Goal: Information Seeking & Learning: Learn about a topic

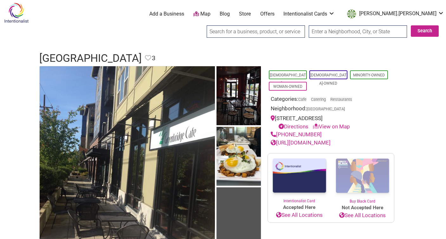
click at [227, 39] on div at bounding box center [256, 33] width 98 height 16
click at [227, 35] on input "search" at bounding box center [256, 31] width 98 height 12
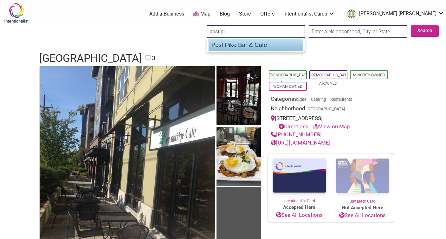
click at [240, 47] on div "Post Pike Bar & Cafe" at bounding box center [255, 45] width 94 height 12
type input "Post Pike Bar & Cafe"
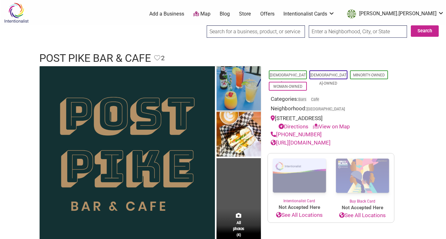
click at [242, 78] on img at bounding box center [238, 89] width 44 height 46
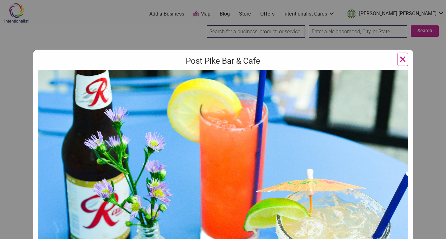
click at [426, 138] on div "Post Pike Bar & Cafe Previous Next 1 2 3 4 ×" at bounding box center [223, 119] width 446 height 239
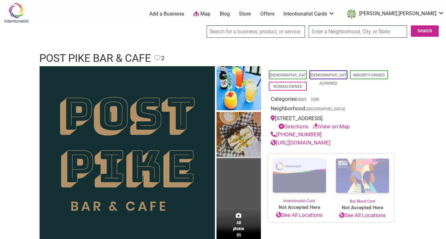
click at [248, 124] on img at bounding box center [238, 135] width 44 height 46
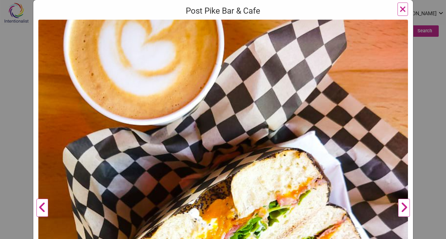
click at [428, 93] on div "Post Pike Bar & Cafe Previous Next 1 2 3 4 ×" at bounding box center [223, 119] width 446 height 239
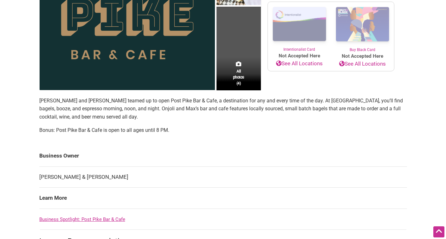
scroll to position [157, 0]
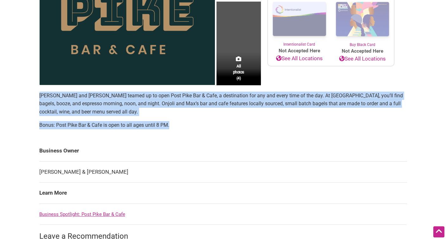
drag, startPoint x: 178, startPoint y: 127, endPoint x: 37, endPoint y: 96, distance: 144.9
click at [37, 96] on div "All photos (4) Latino-Owned LGBTQ-Owned Minority-Owned Woman-Owned Categories: …" at bounding box center [223, 135] width 380 height 452
copy section "Onjoli Dela Torre and Max Lovelace teamed up to open Post Pike Bar & Cafe, a de…"
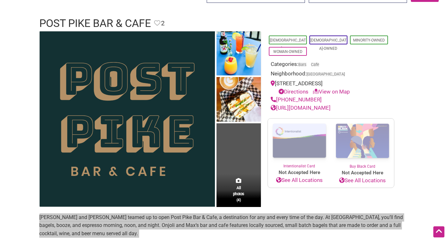
scroll to position [34, 0]
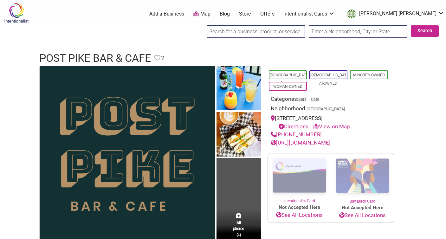
click at [228, 34] on input "search" at bounding box center [256, 31] width 98 height 12
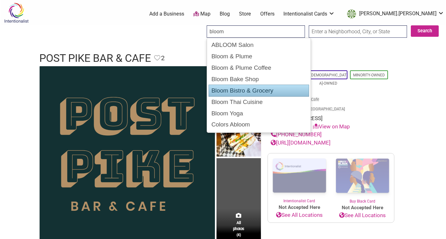
click at [235, 90] on div "Bloom Bistro & Grocery" at bounding box center [258, 91] width 100 height 12
type input "Bloom Bistro & Grocery"
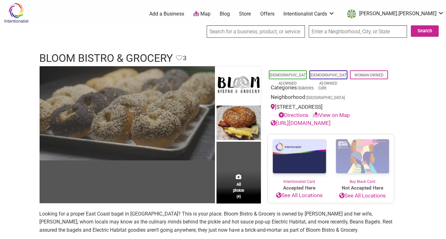
click at [179, 113] on img at bounding box center [127, 113] width 175 height 94
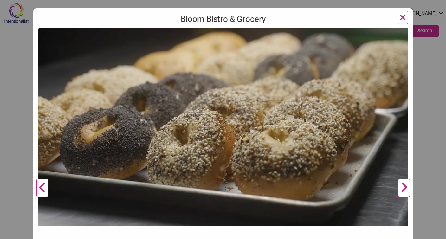
scroll to position [53, 0]
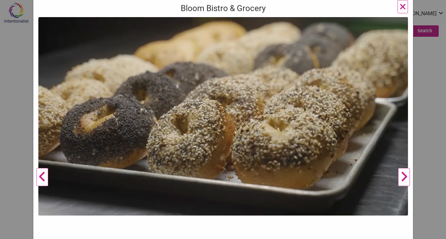
click at [403, 176] on button "Next" at bounding box center [403, 177] width 17 height 320
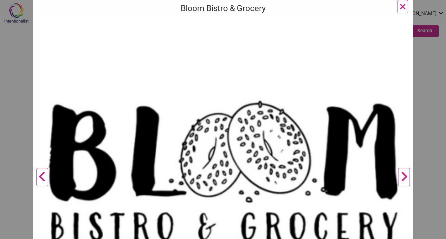
scroll to position [66, 0]
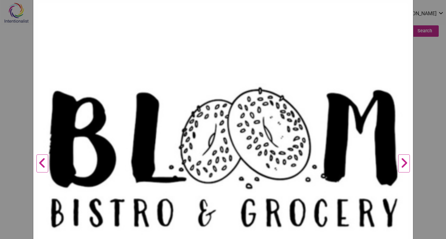
click at [404, 170] on button "Next" at bounding box center [403, 163] width 17 height 320
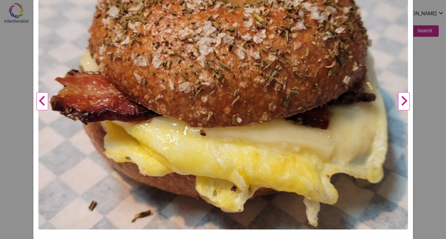
scroll to position [140, 0]
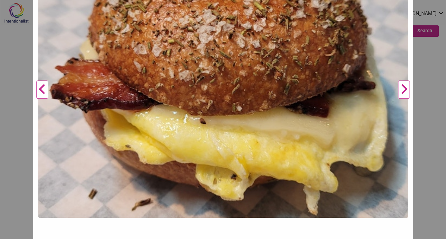
click at [42, 88] on button "Previous" at bounding box center [42, 90] width 17 height 320
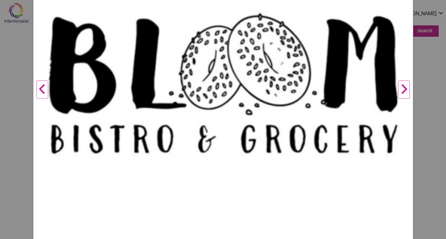
click at [42, 88] on button "Previous" at bounding box center [42, 90] width 17 height 320
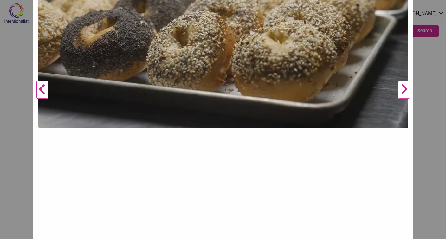
click at [403, 90] on button "Next" at bounding box center [403, 90] width 17 height 320
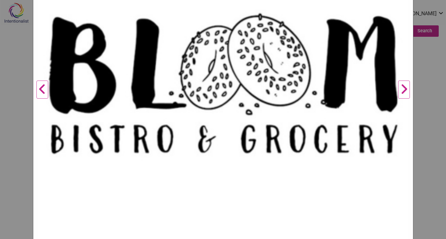
click at [403, 90] on button "Next" at bounding box center [403, 90] width 17 height 320
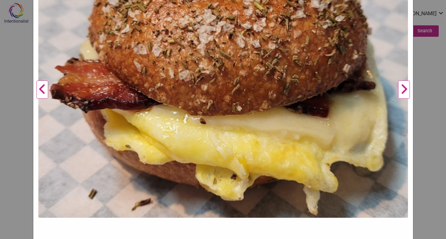
click at [403, 90] on button "Next" at bounding box center [403, 90] width 17 height 320
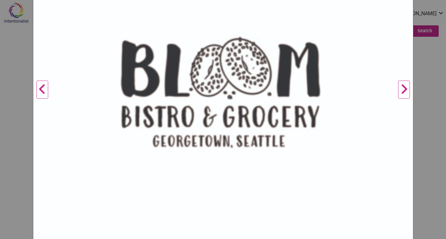
click at [403, 90] on button "Next" at bounding box center [403, 90] width 17 height 320
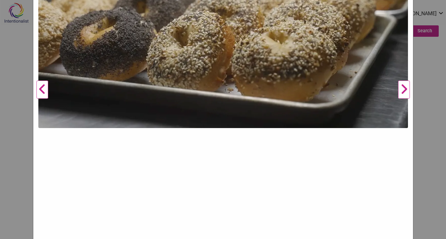
click at [428, 91] on div "Bloom Bistro & Grocery Previous Next 1 2 3 4 ×" at bounding box center [223, 119] width 446 height 239
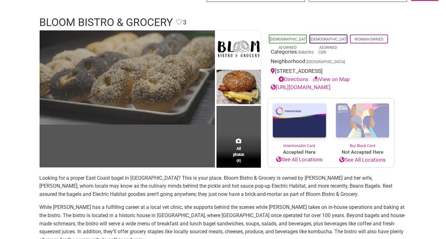
scroll to position [96, 0]
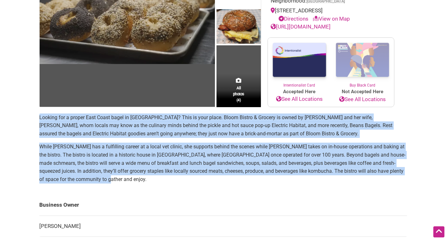
drag, startPoint x: 109, startPoint y: 181, endPoint x: 38, endPoint y: 119, distance: 94.1
click at [38, 119] on div "All photos (4) [DEMOGRAPHIC_DATA]-Owned [DEMOGRAPHIC_DATA]-Owned Woman-Owned Ca…" at bounding box center [223, 228] width 380 height 516
copy section "Loremip dol s ametco Adip Elits doeiu te Incidid? Utla et dolo magna. Aliqu Eni…"
